Goal: Find specific page/section: Find specific page/section

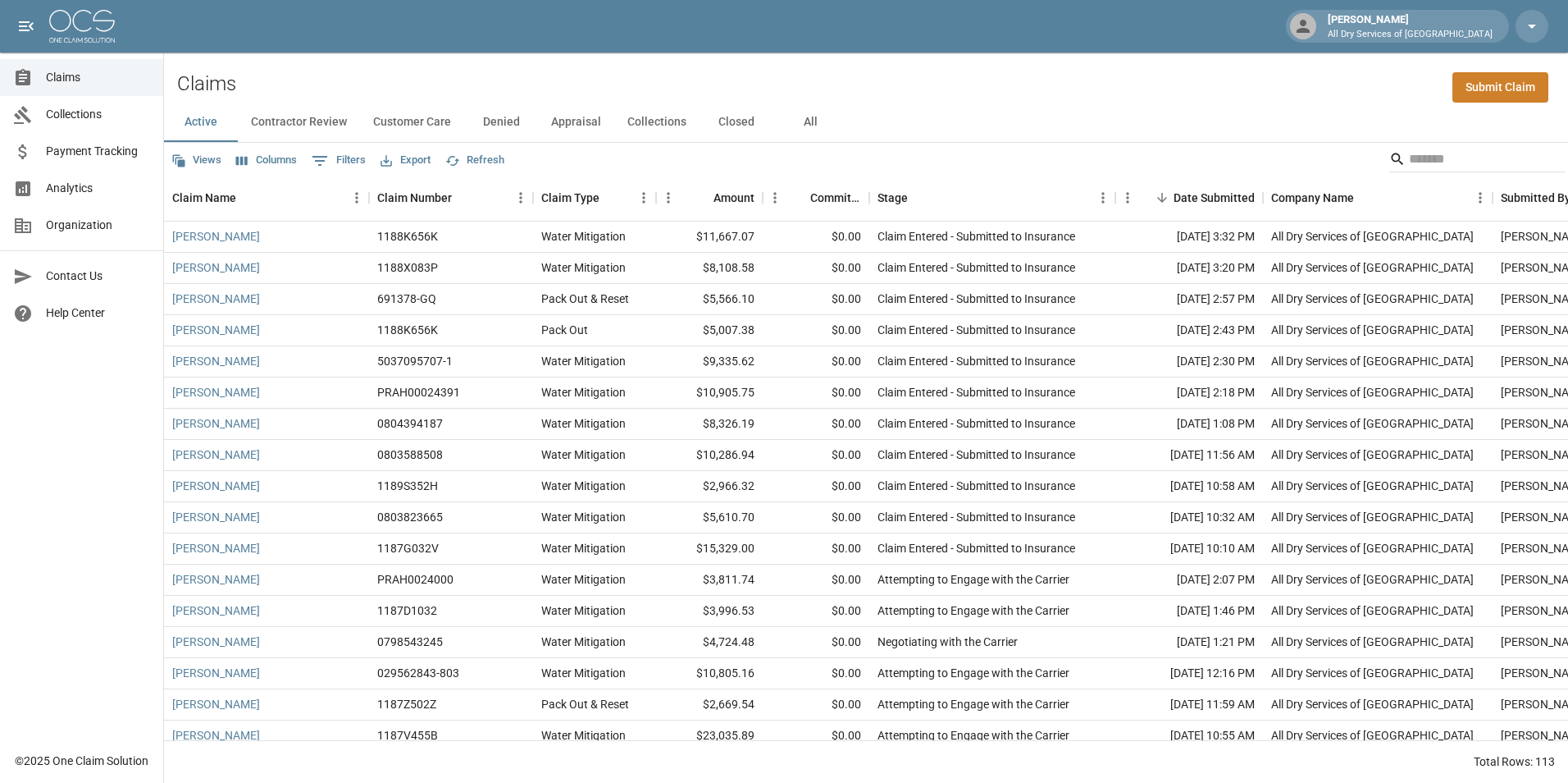
drag, startPoint x: 812, startPoint y: 123, endPoint x: 893, endPoint y: 130, distance: 81.3
click at [812, 122] on button "All" at bounding box center [810, 123] width 74 height 40
click at [1411, 160] on input "Search" at bounding box center [1474, 159] width 131 height 27
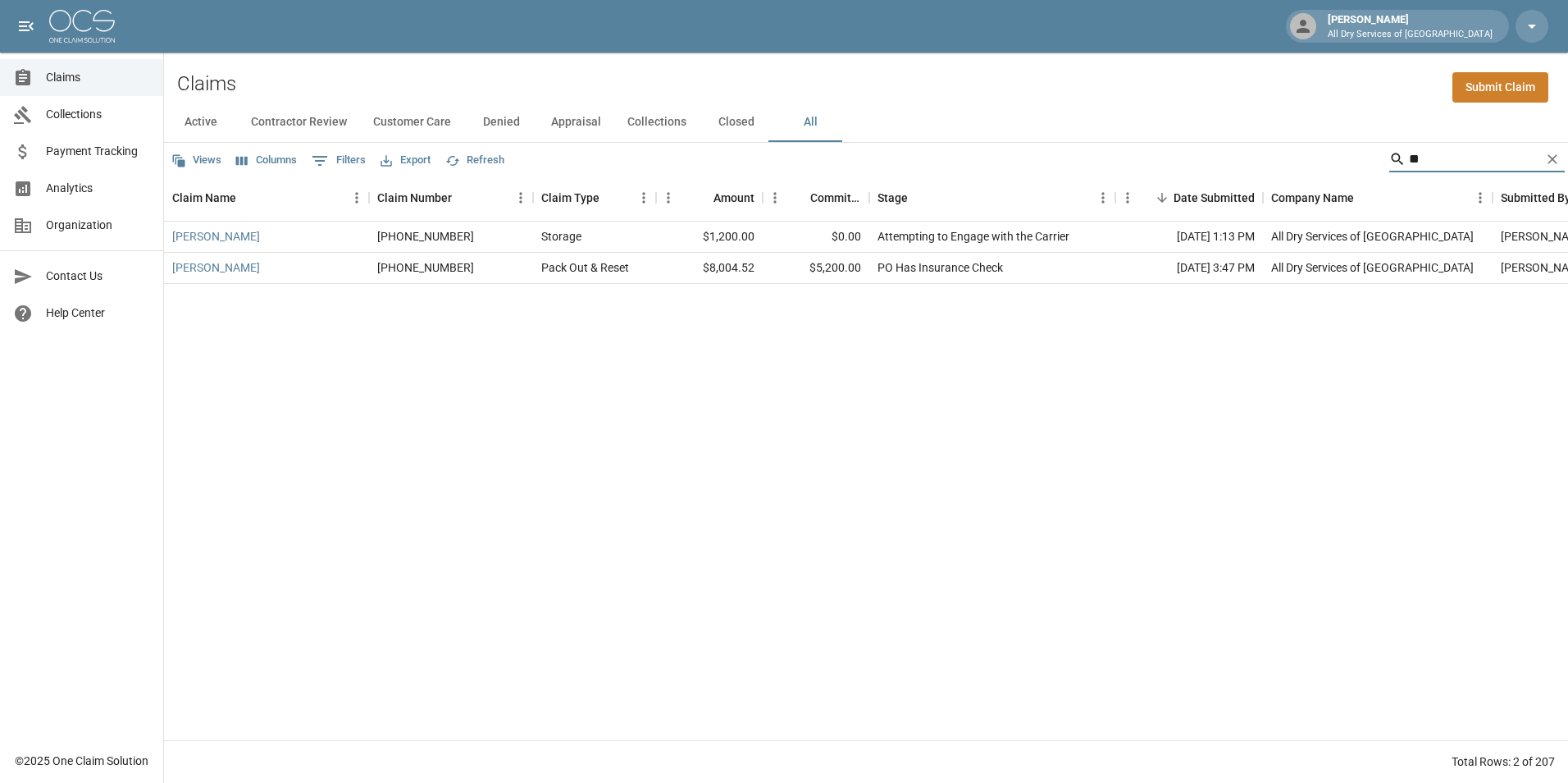
type input "*"
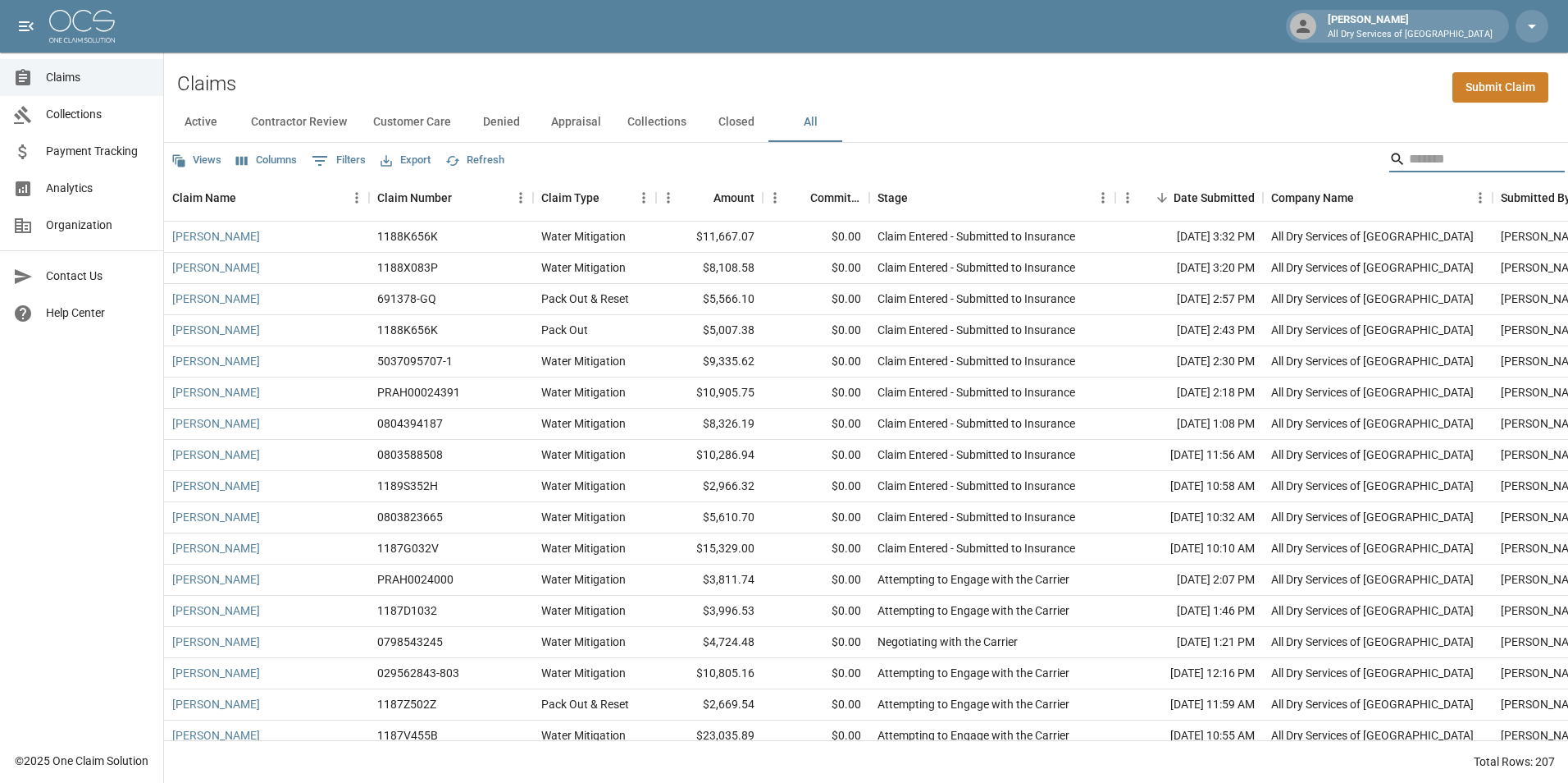
click at [1473, 161] on input "Search" at bounding box center [1474, 159] width 131 height 27
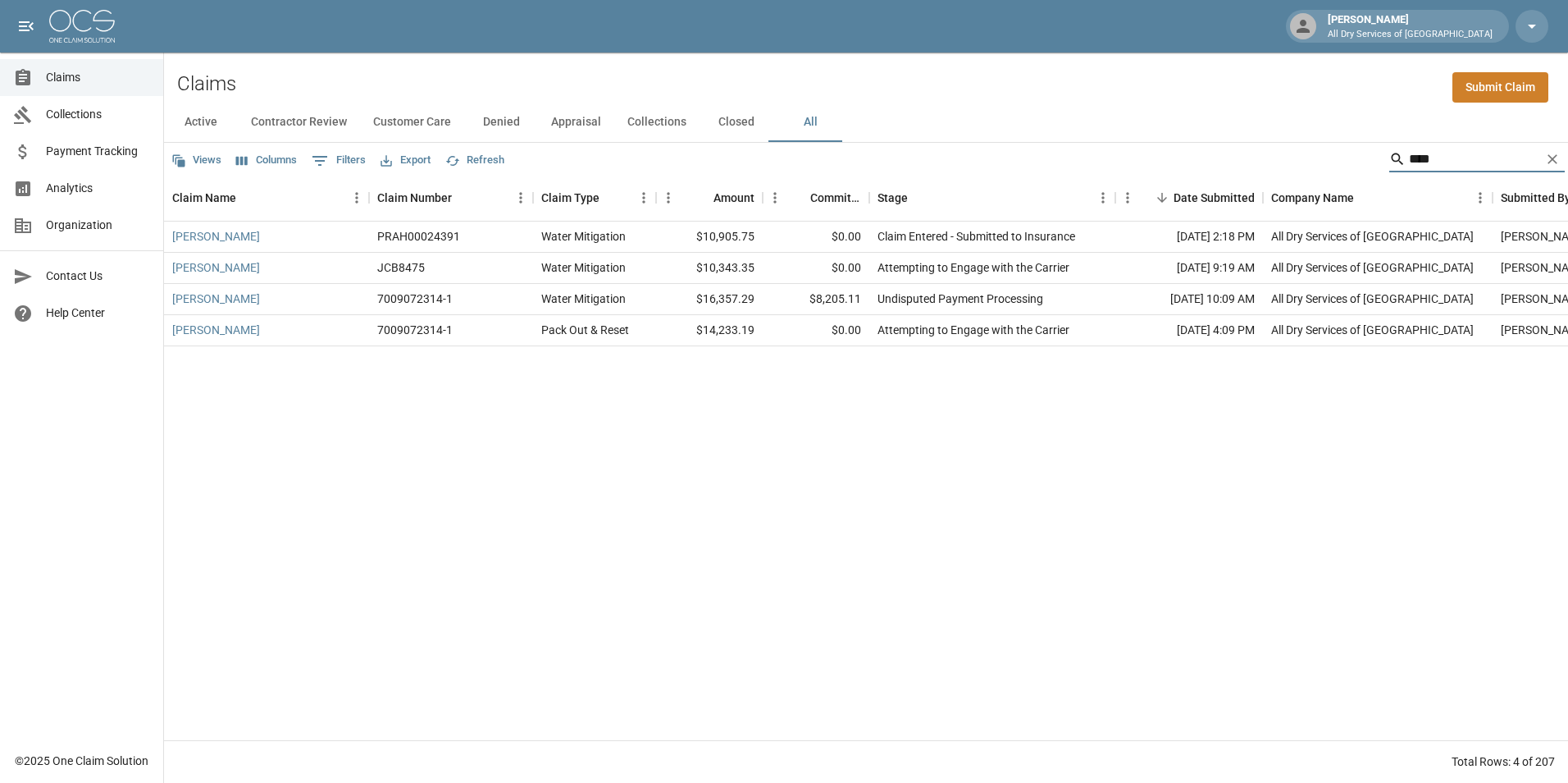
type input "****"
click at [212, 299] on link "[PERSON_NAME]" at bounding box center [216, 299] width 88 height 17
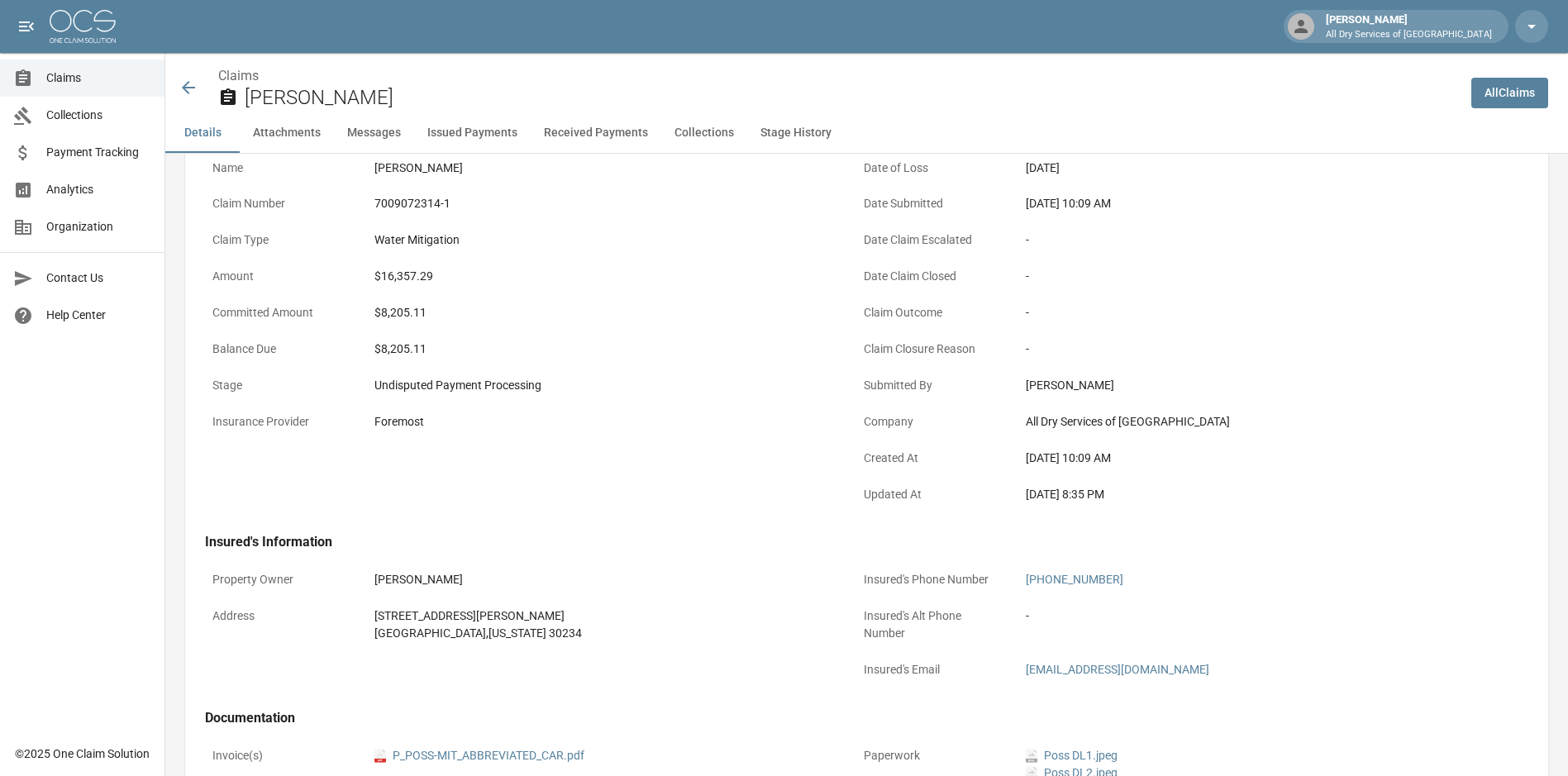
scroll to position [496, 0]
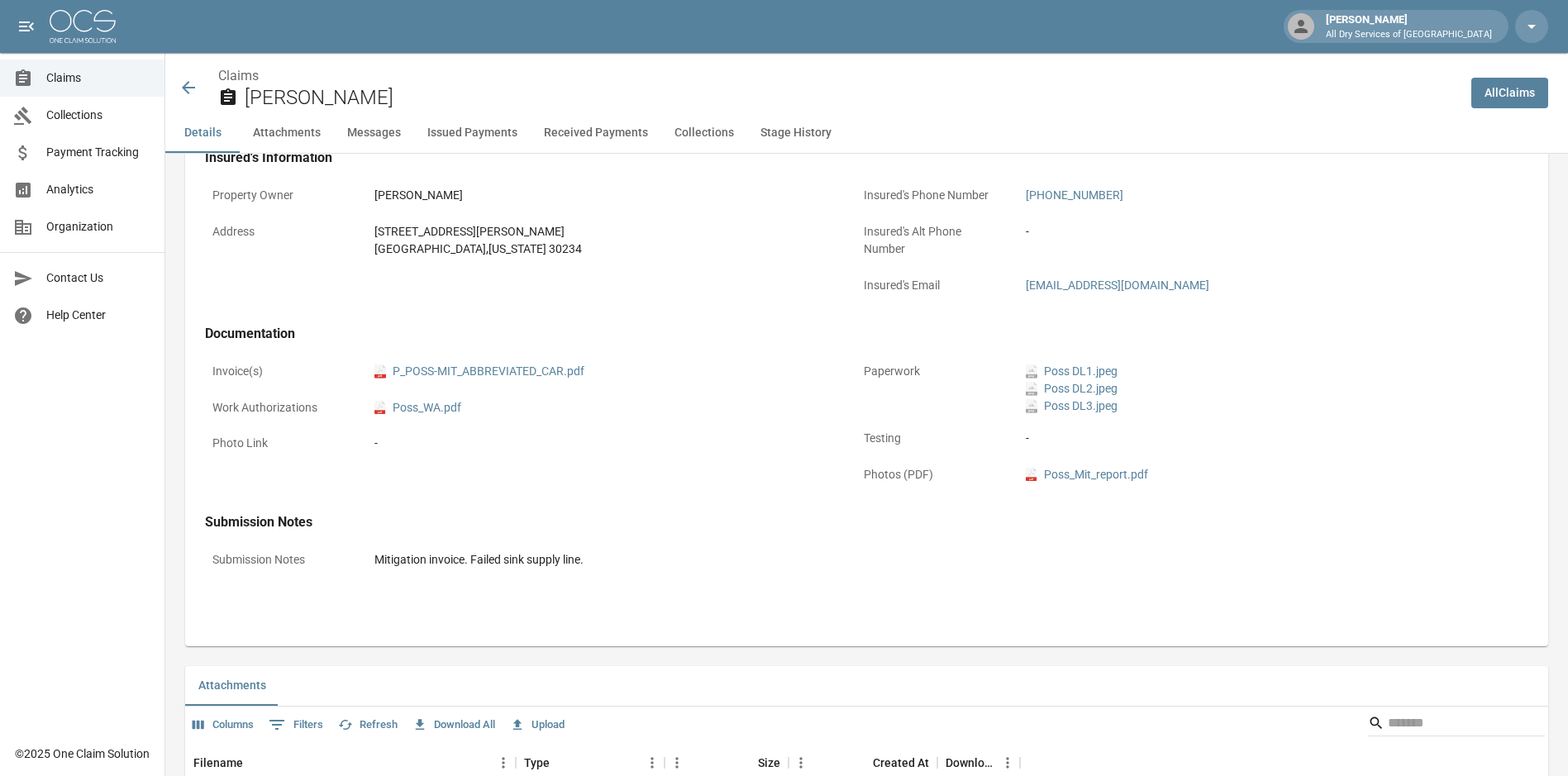
click at [529, 361] on div "pdf P_POSS-MIT_ABBREVIATED_CAR.pdf" at bounding box center [602, 371] width 469 height 33
click at [531, 364] on link "pdf P_POSS-MIT_ABBREVIATED_CAR.pdf" at bounding box center [479, 371] width 210 height 18
click at [185, 90] on icon at bounding box center [189, 88] width 20 height 20
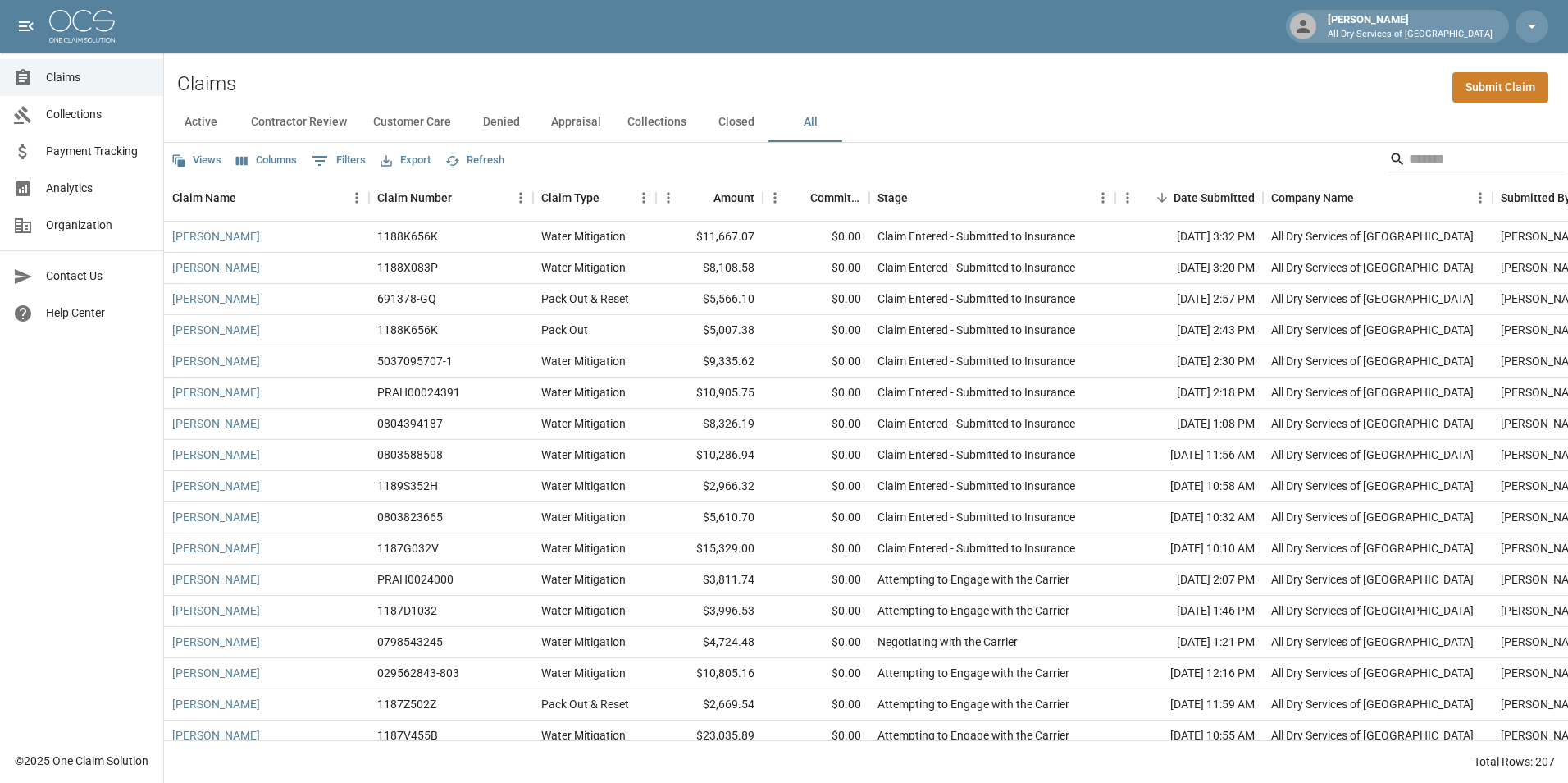
click at [130, 179] on link "Analytics" at bounding box center [81, 188] width 163 height 37
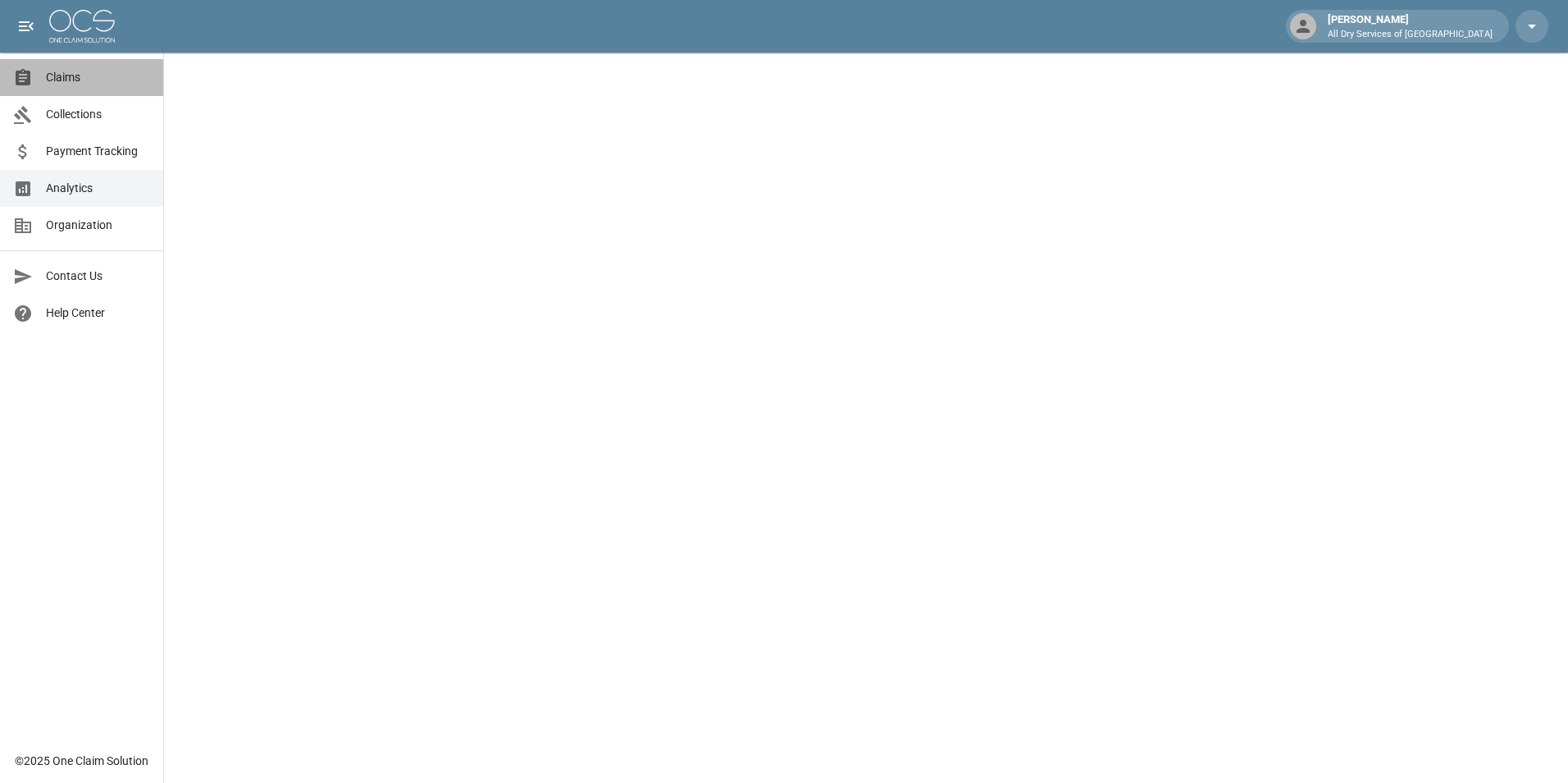
click at [79, 80] on span "Claims" at bounding box center [98, 77] width 104 height 17
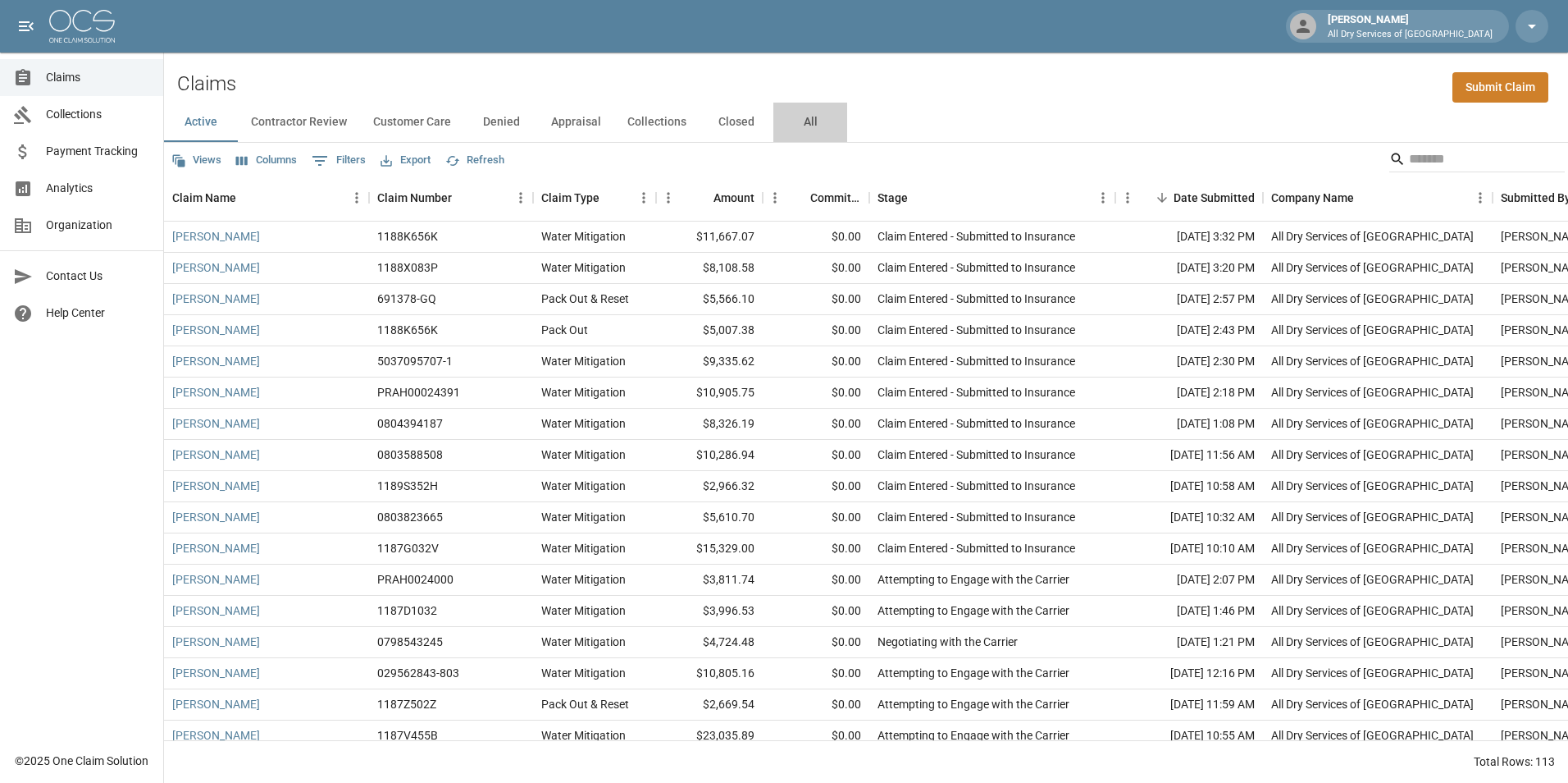
click at [798, 122] on button "All" at bounding box center [810, 123] width 74 height 40
click at [1409, 165] on input "Search" at bounding box center [1474, 159] width 131 height 27
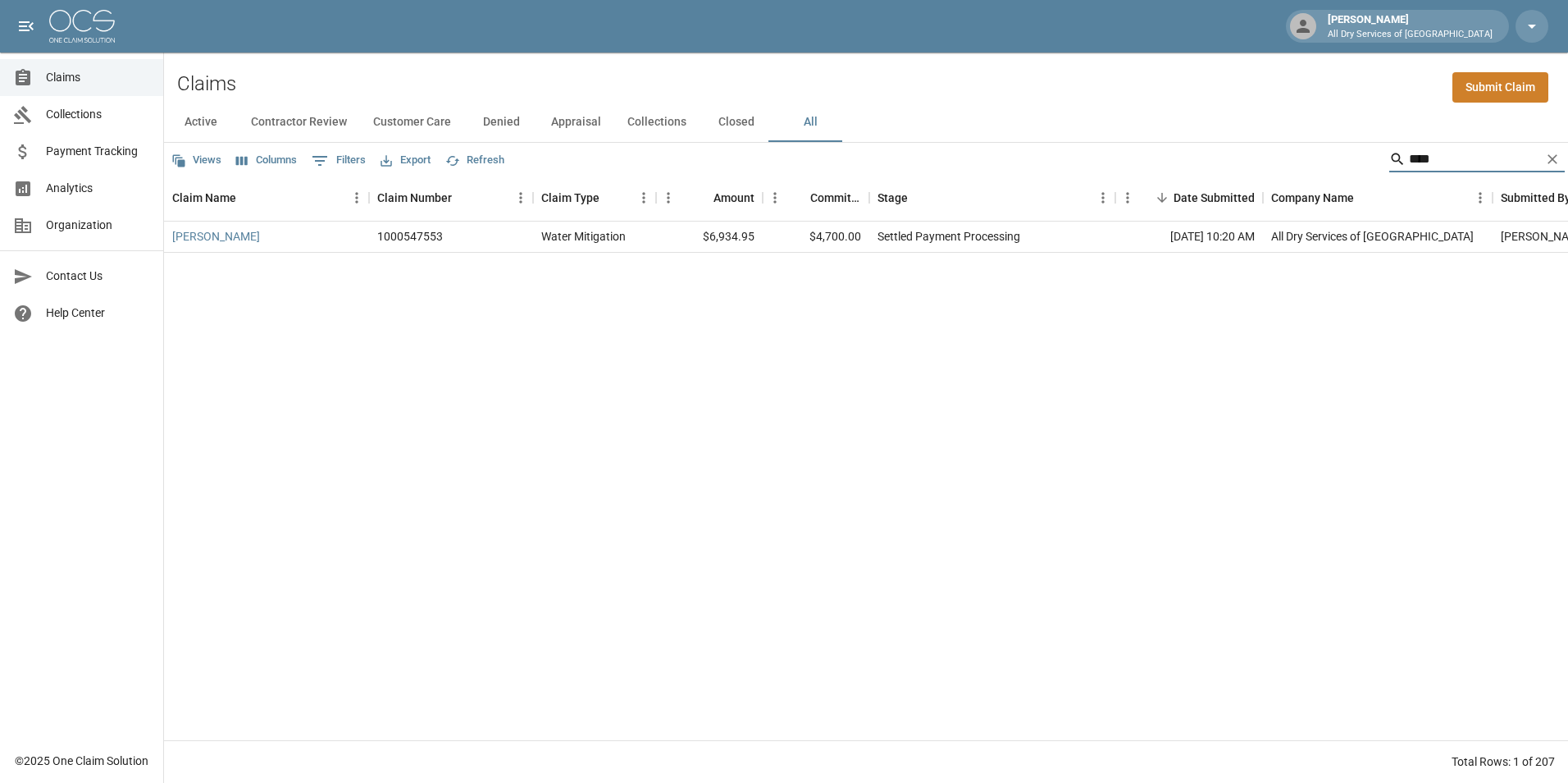
type input "****"
click at [217, 243] on link "[PERSON_NAME]" at bounding box center [216, 236] width 88 height 17
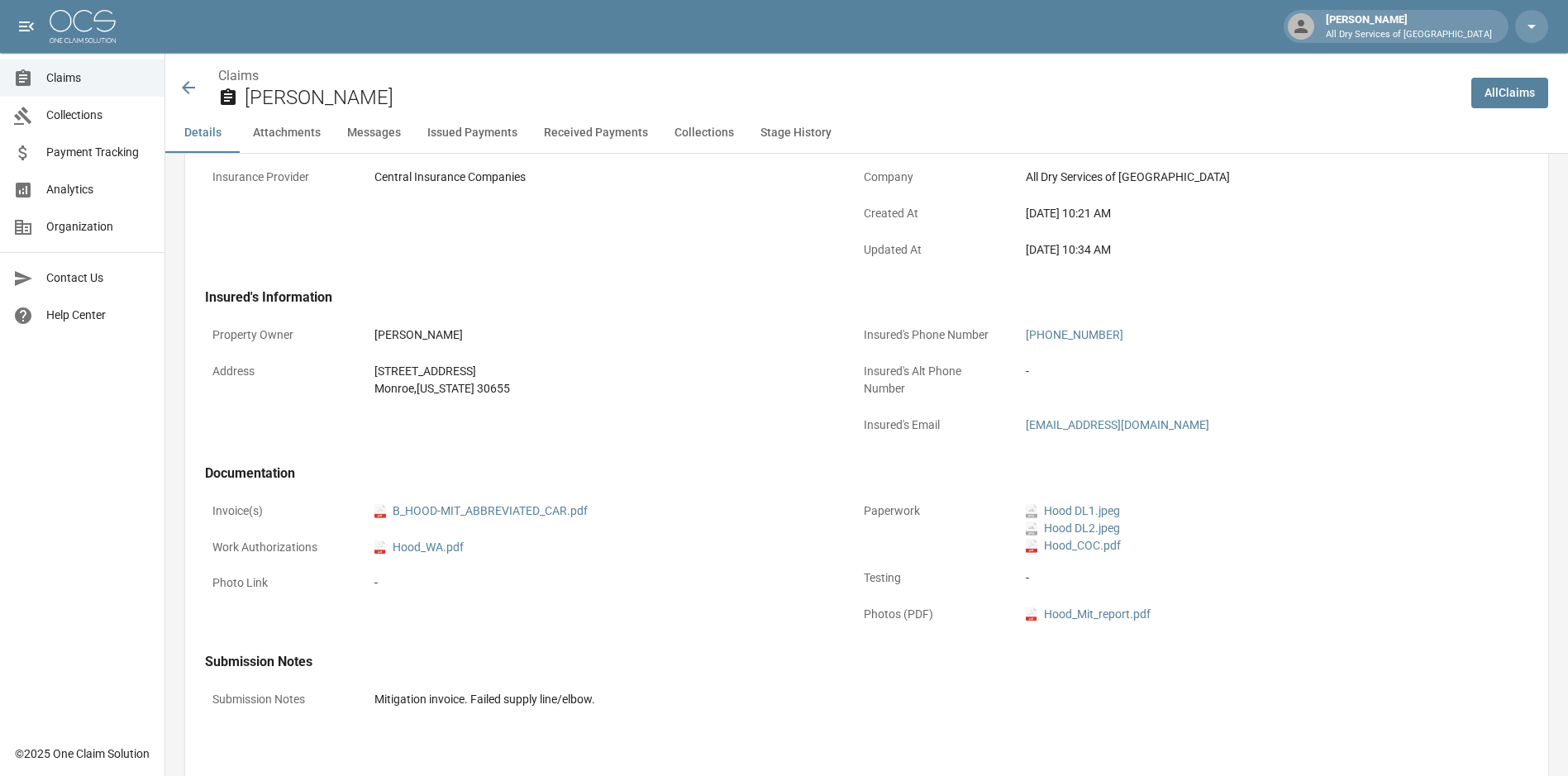
scroll to position [496, 0]
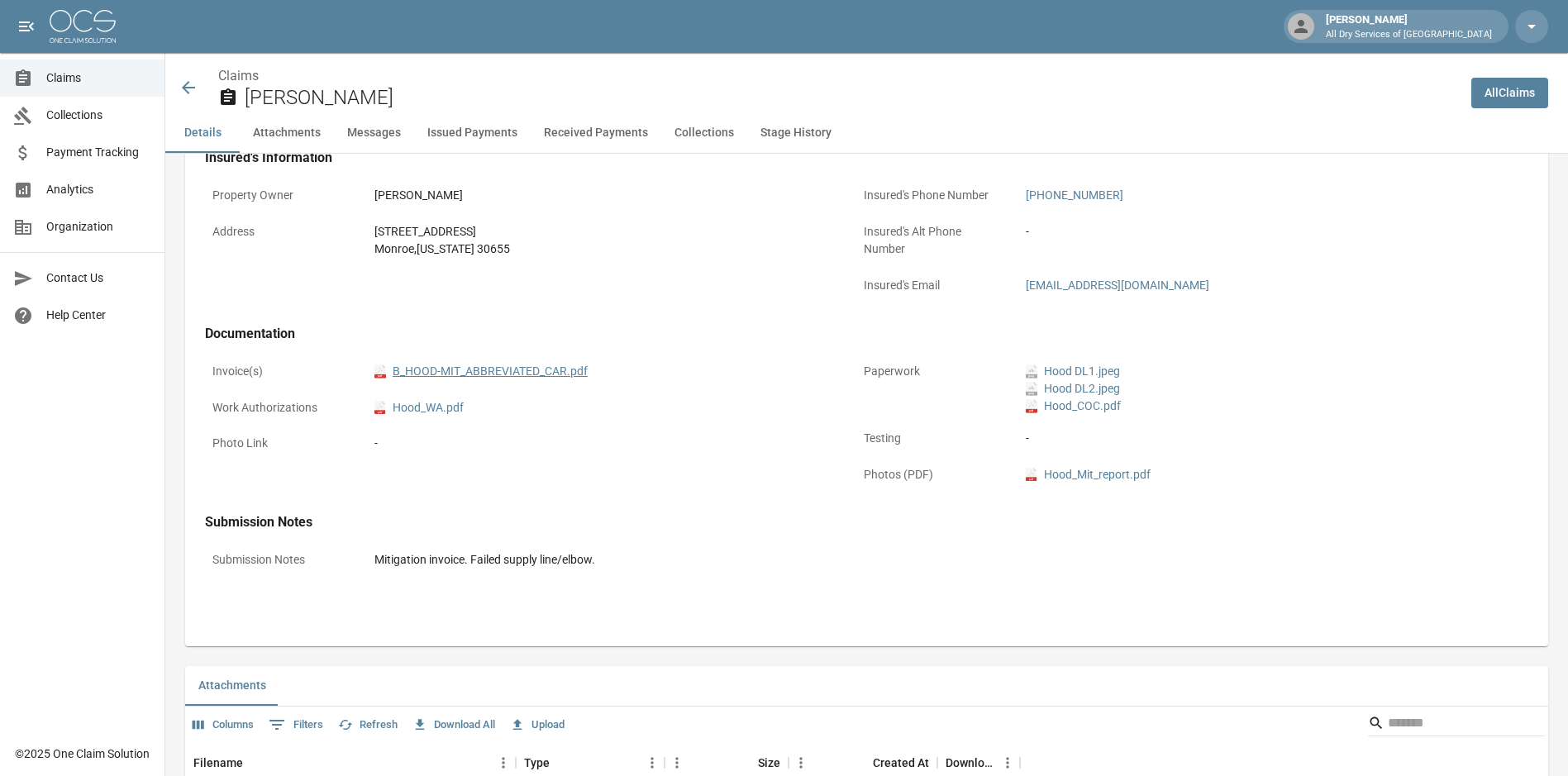
click at [531, 365] on link "pdf B_HOOD-MIT_ABBREVIATED_CAR.pdf" at bounding box center [481, 371] width 213 height 18
click at [175, 91] on div "Claims [PERSON_NAME]" at bounding box center [812, 83] width 1293 height 60
click at [189, 82] on icon at bounding box center [189, 88] width 13 height 13
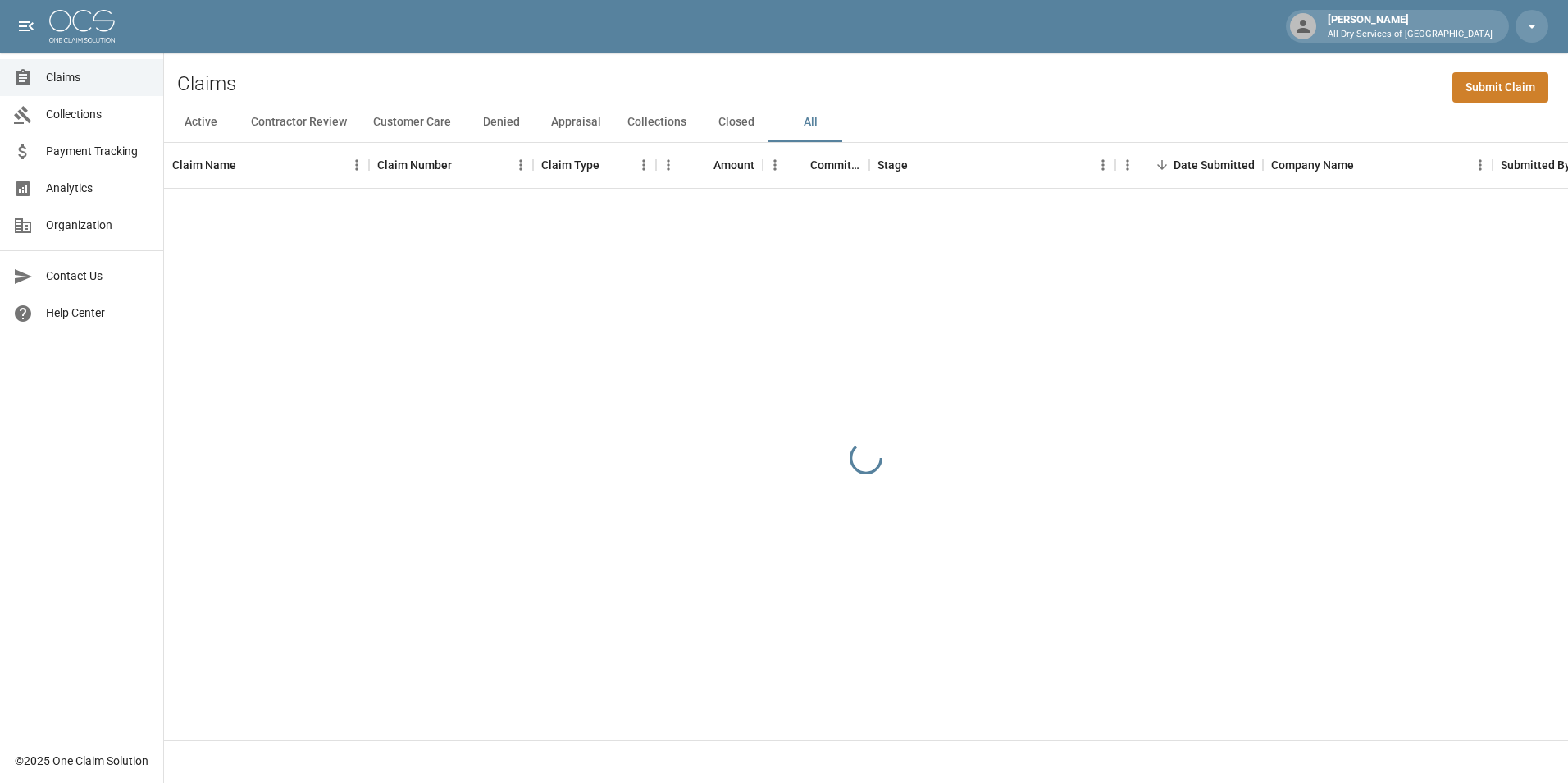
click at [799, 120] on button "All" at bounding box center [810, 123] width 74 height 40
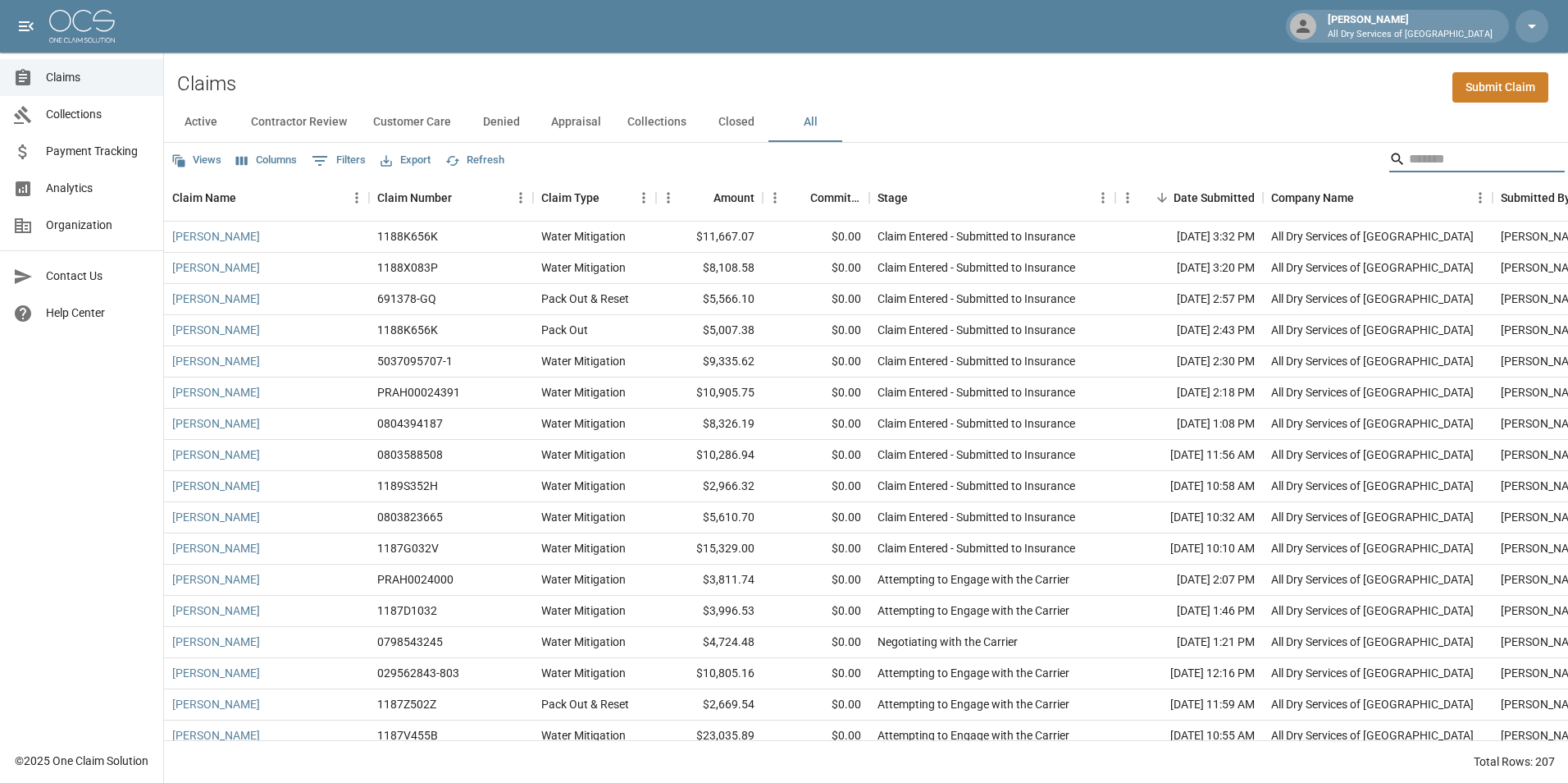
click at [1437, 150] on input "Search" at bounding box center [1474, 159] width 131 height 27
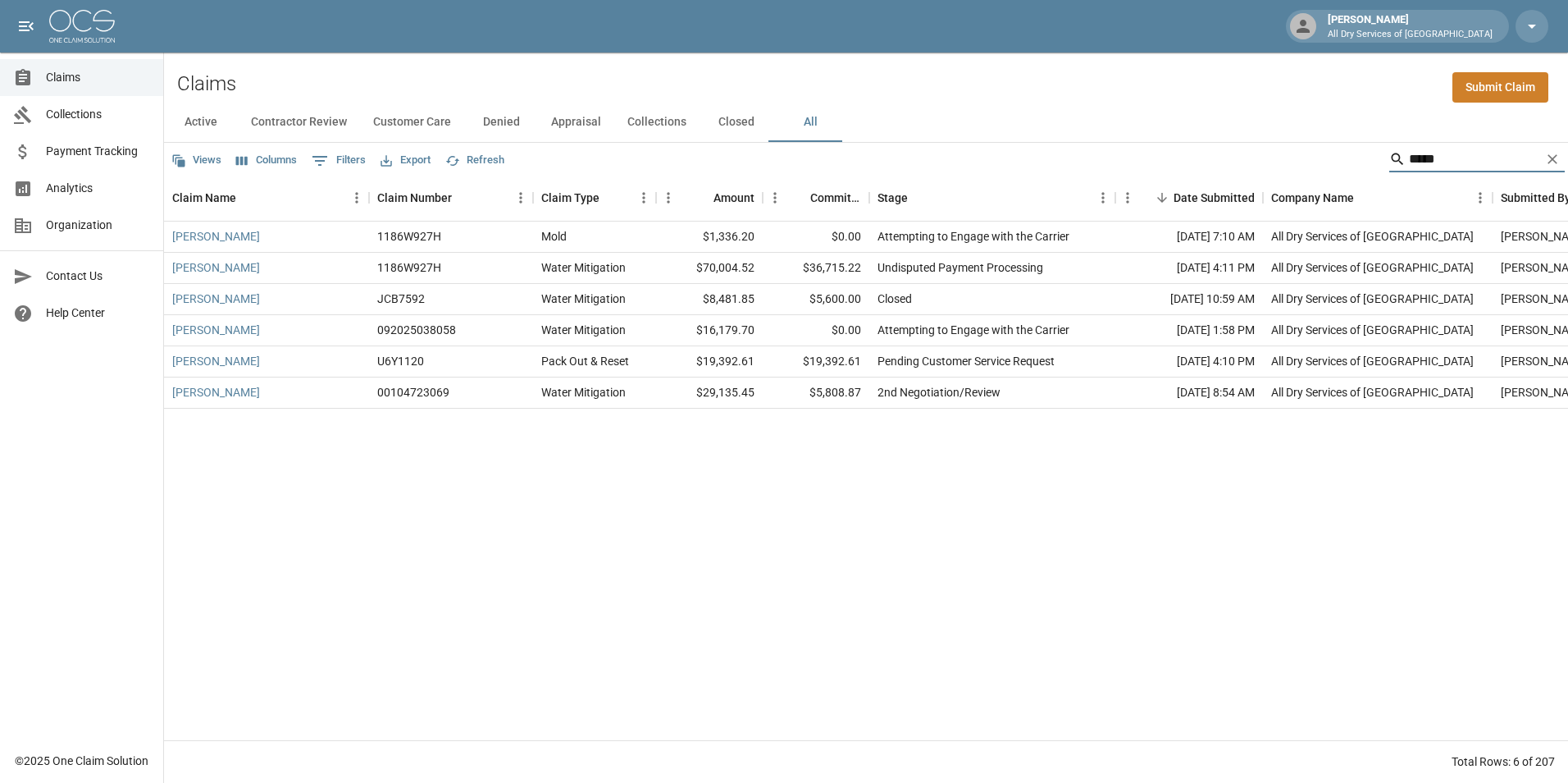
type input "*****"
click at [236, 327] on link "[PERSON_NAME]" at bounding box center [216, 330] width 88 height 17
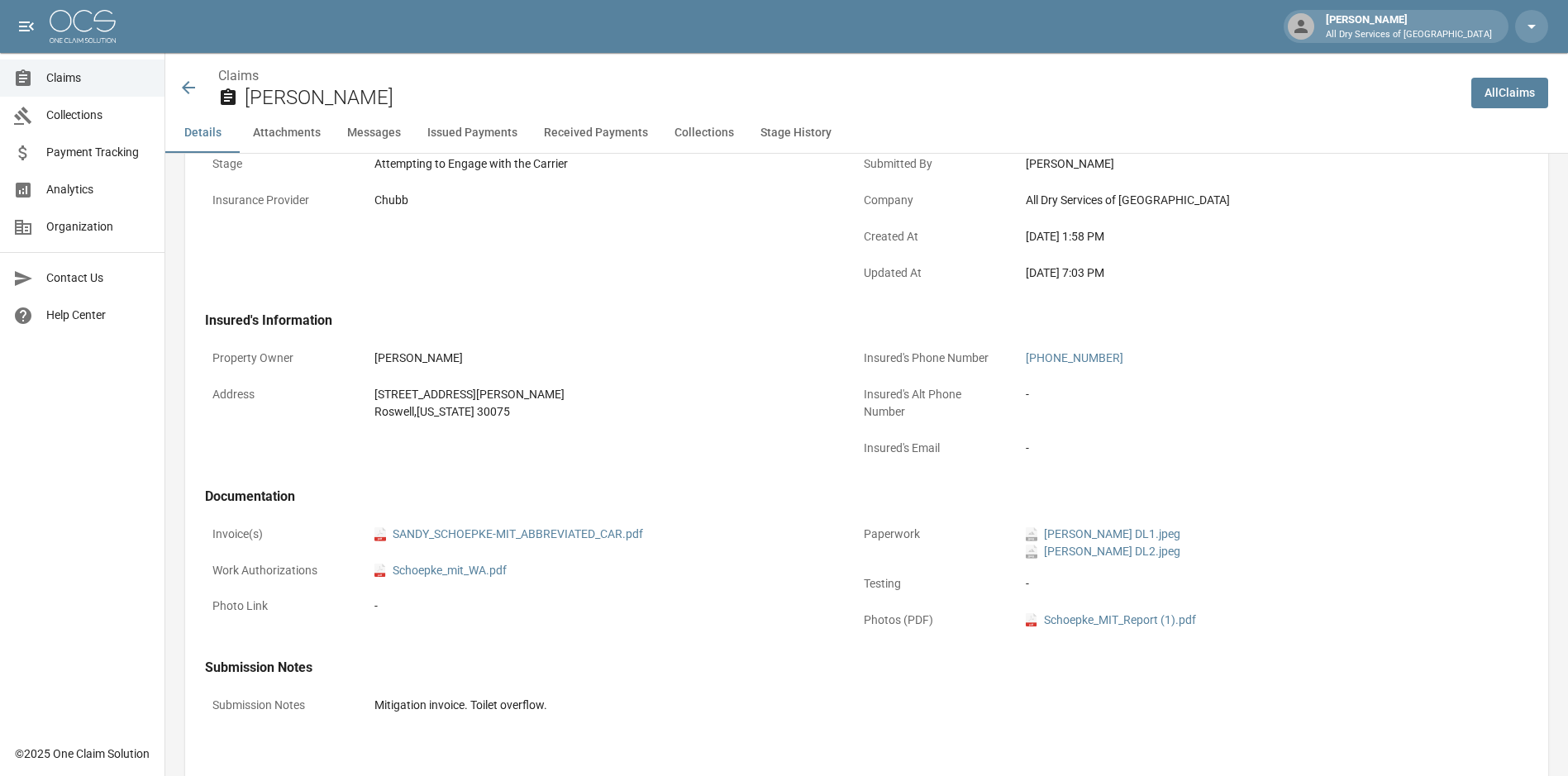
scroll to position [578, 0]
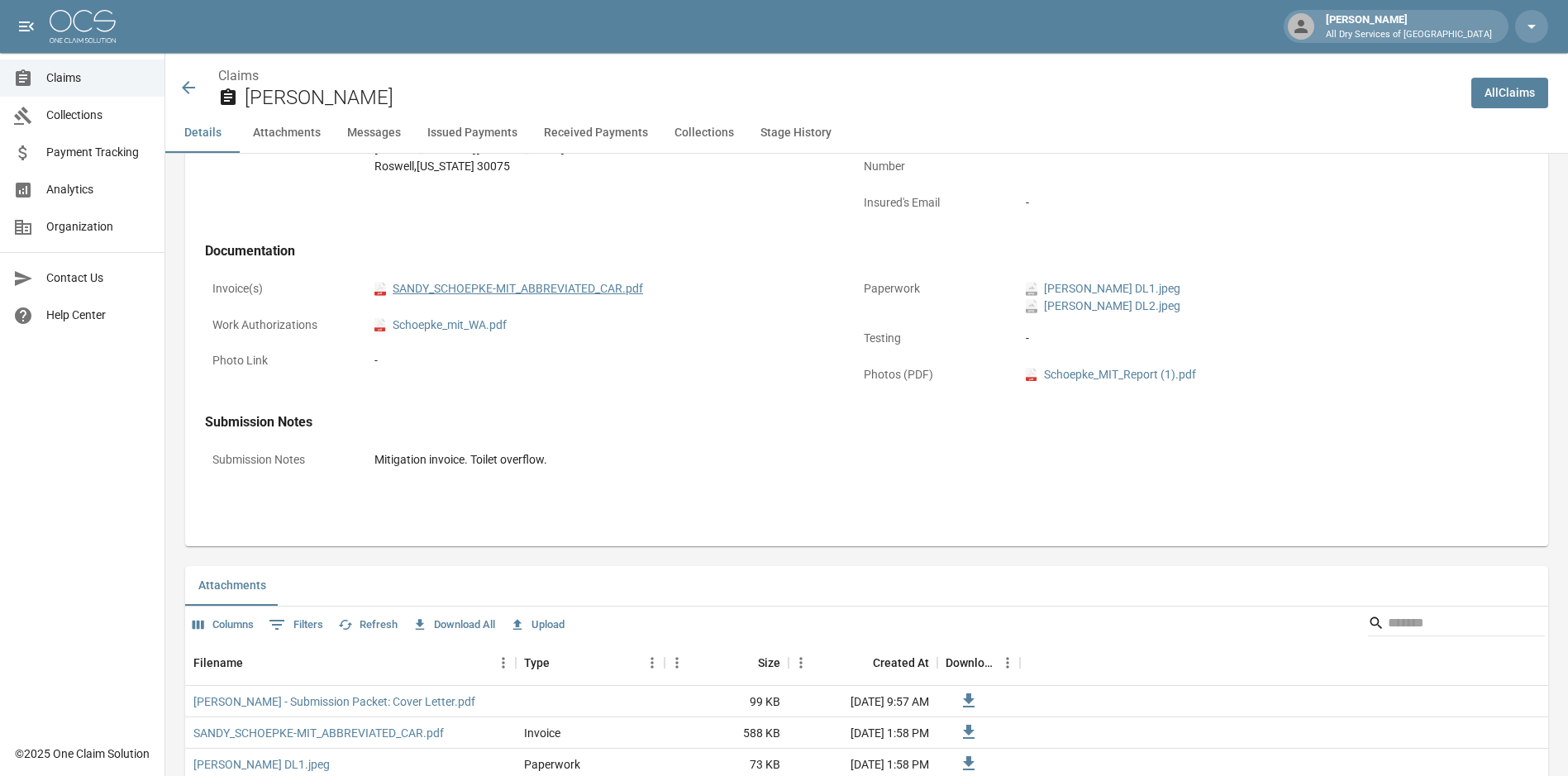
click at [570, 280] on div "pdf SANDY_SCHOEPKE-MIT_ABBREVIATED_CAR.pdf" at bounding box center [602, 289] width 469 height 33
click at [570, 293] on link "pdf SANDY_SCHOEPKE-MIT_ABBREVIATED_CAR.pdf" at bounding box center [509, 289] width 269 height 18
click at [180, 93] on icon at bounding box center [189, 88] width 20 height 20
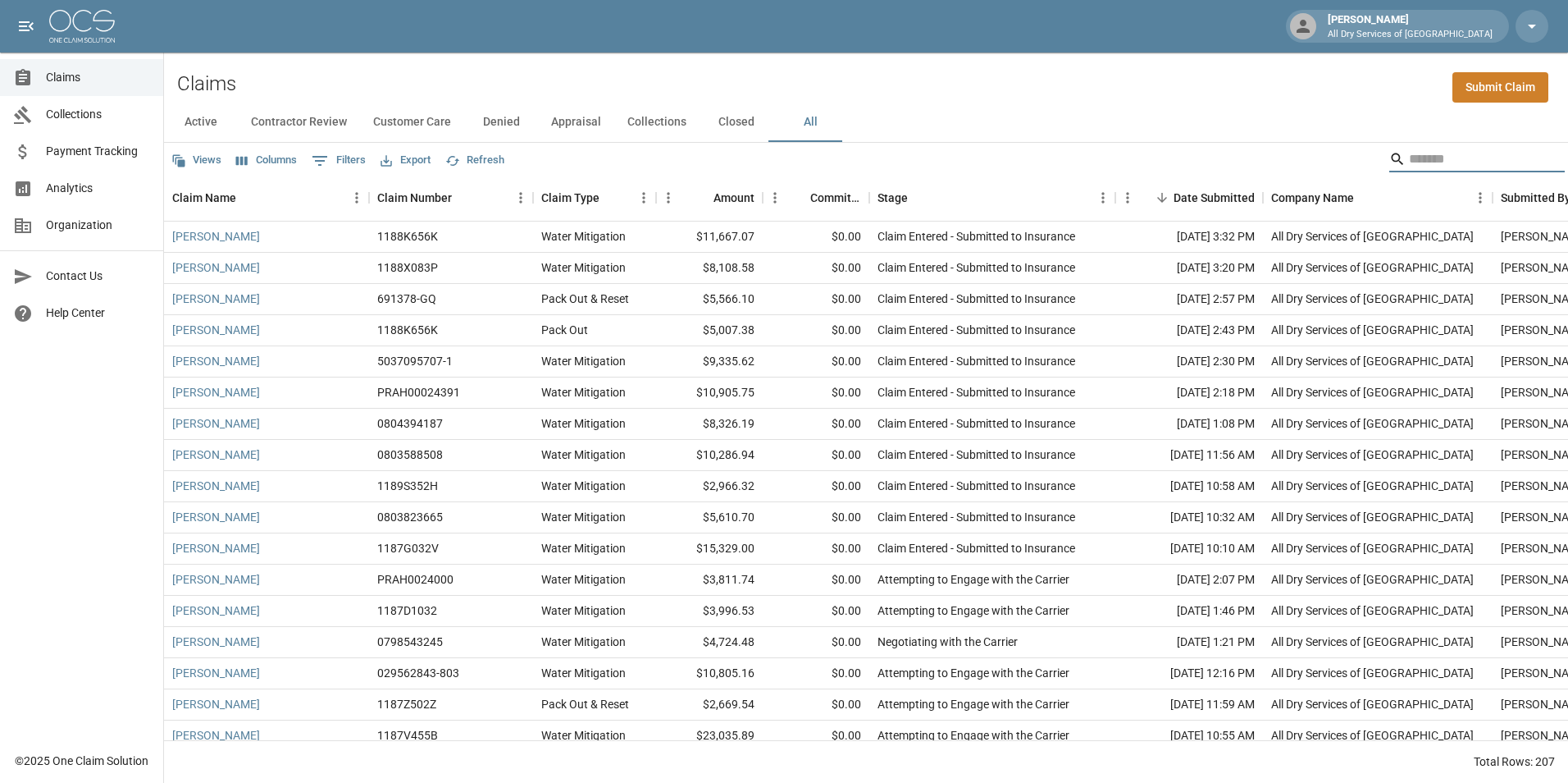
click at [1448, 157] on input "Search" at bounding box center [1474, 159] width 131 height 27
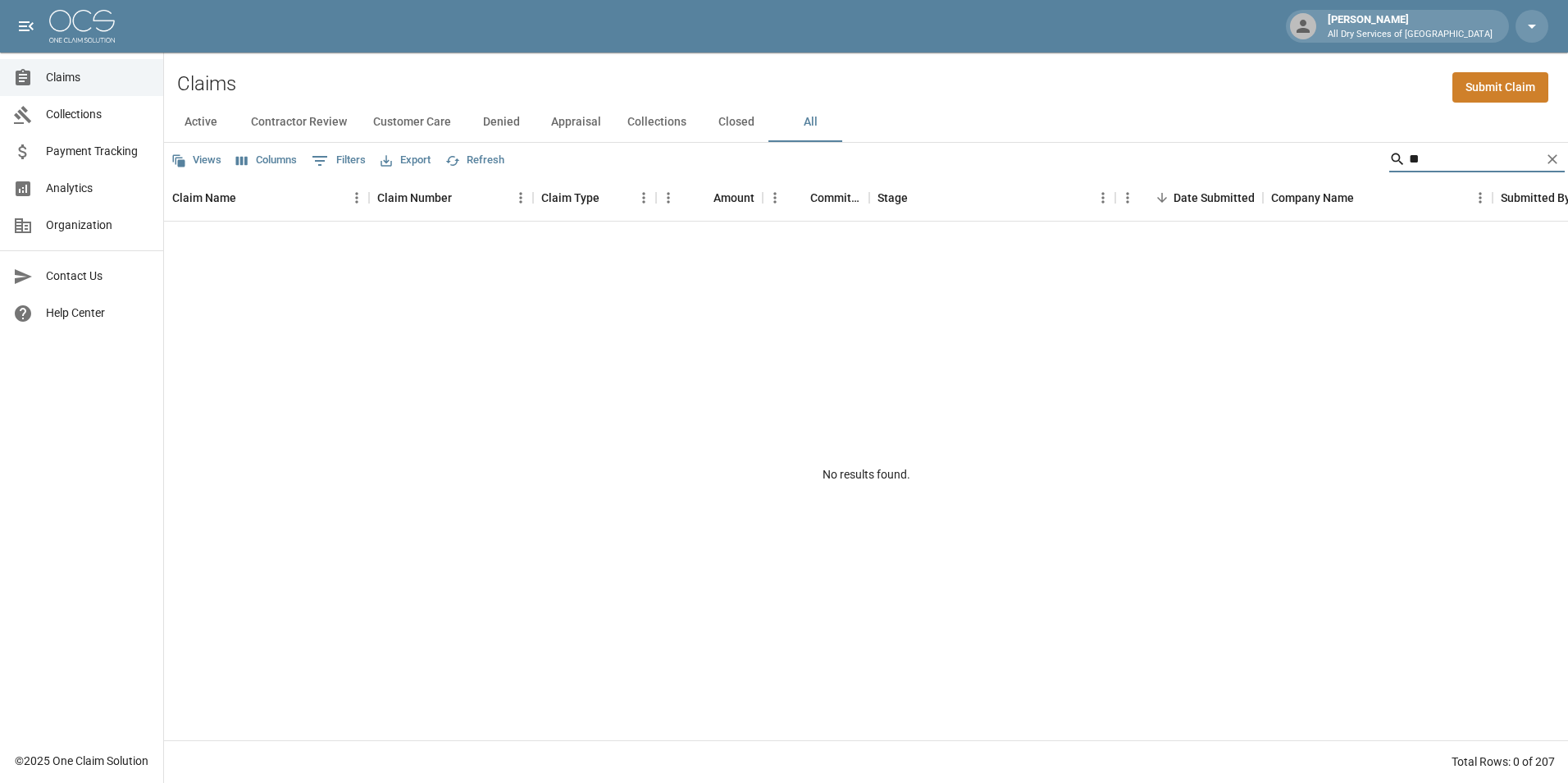
type input "*"
